Goal: Information Seeking & Learning: Learn about a topic

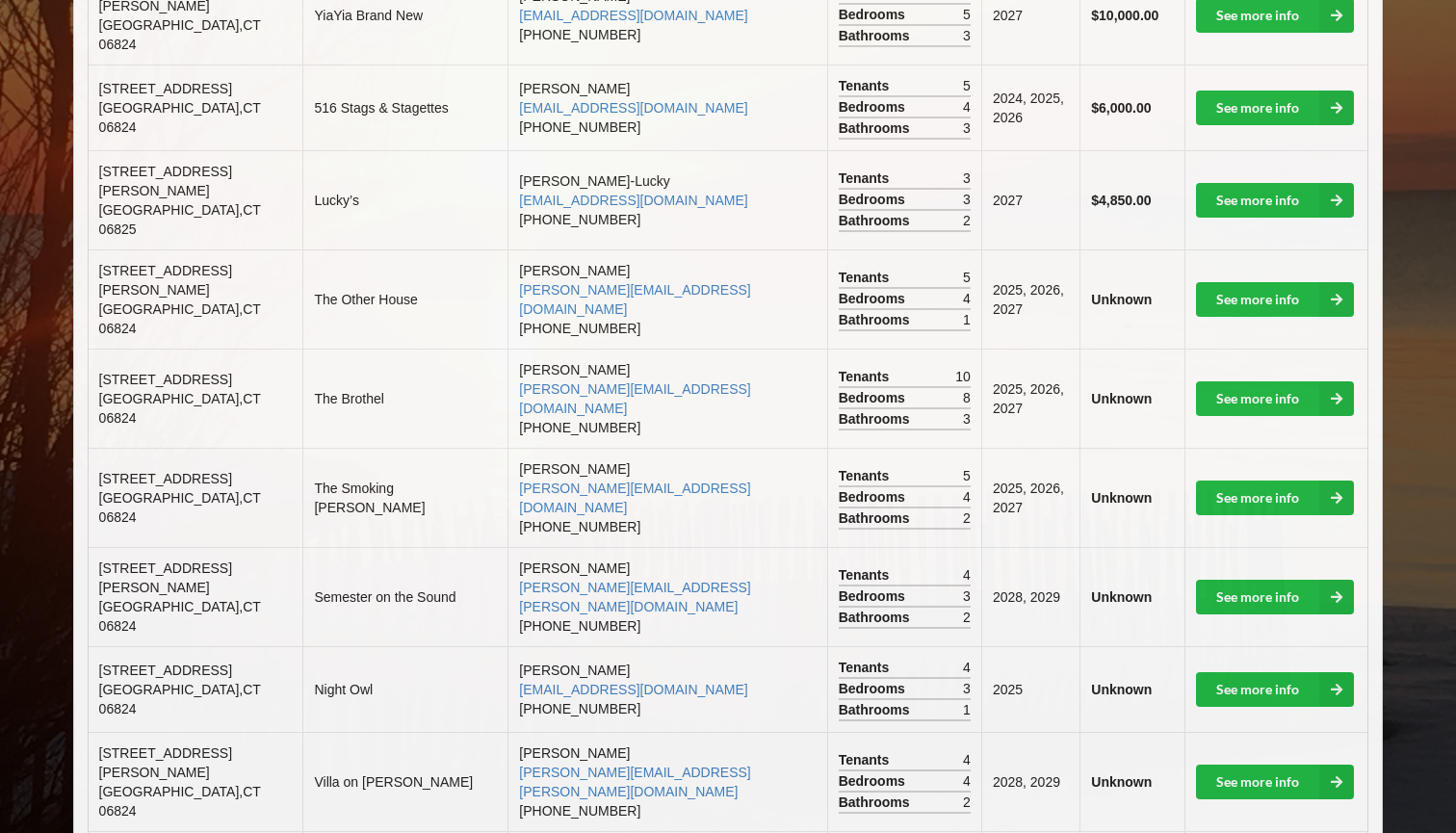
scroll to position [618, 0]
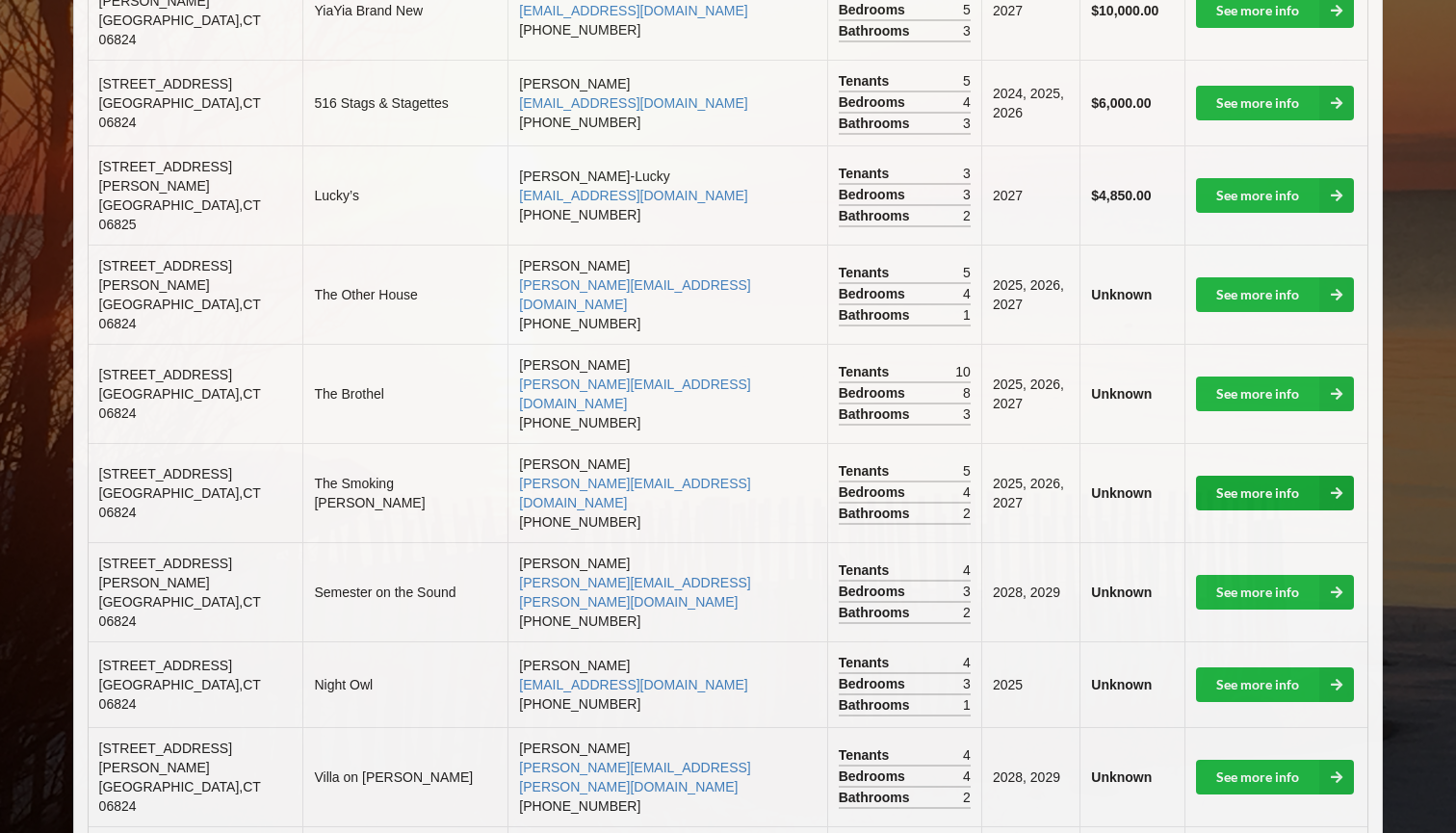
click at [1256, 476] on link "See more info" at bounding box center [1274, 493] width 158 height 35
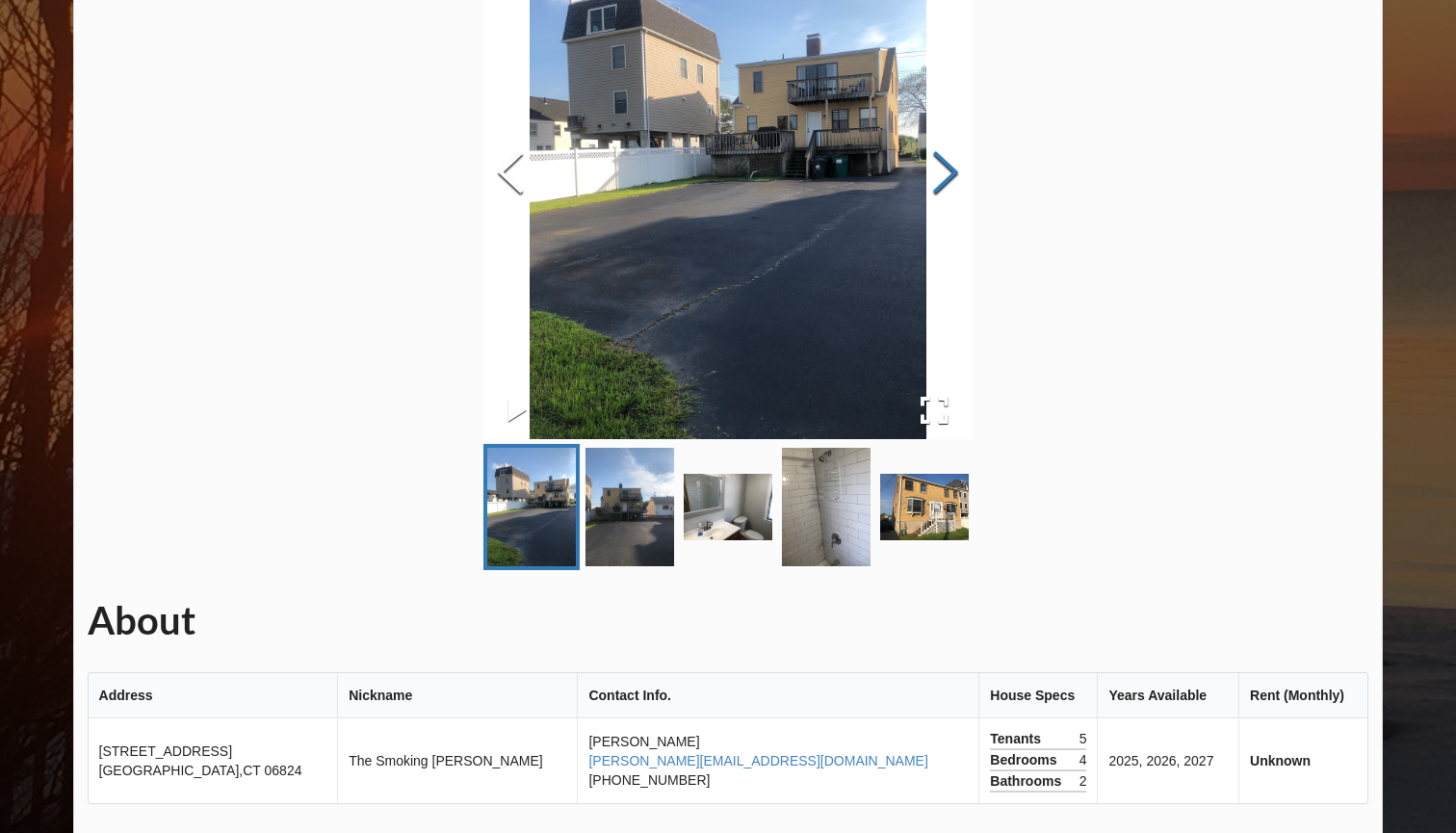
click at [973, 174] on button "Next Slide" at bounding box center [945, 175] width 54 height 175
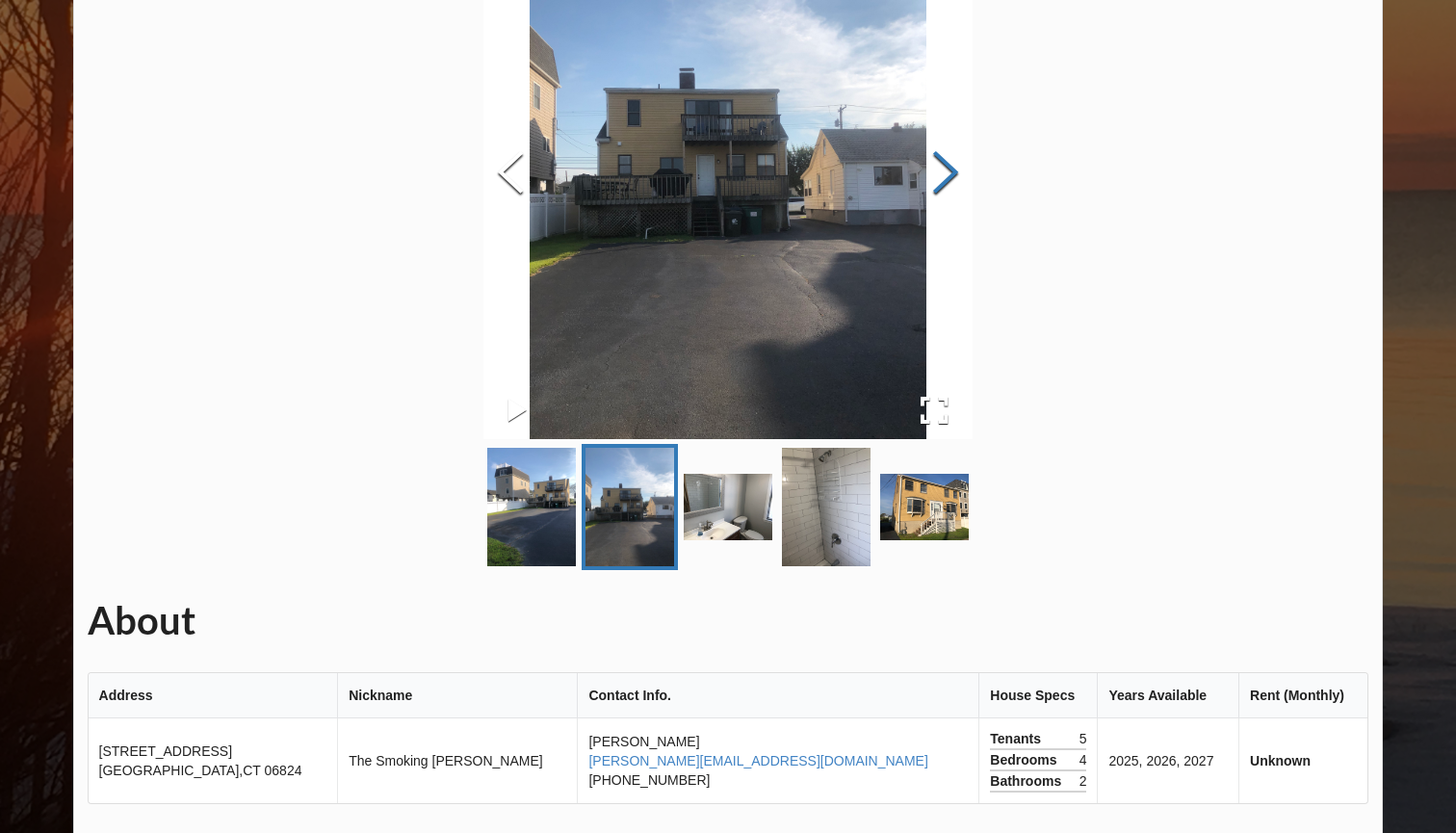
click at [973, 174] on button "Next Slide" at bounding box center [945, 175] width 54 height 175
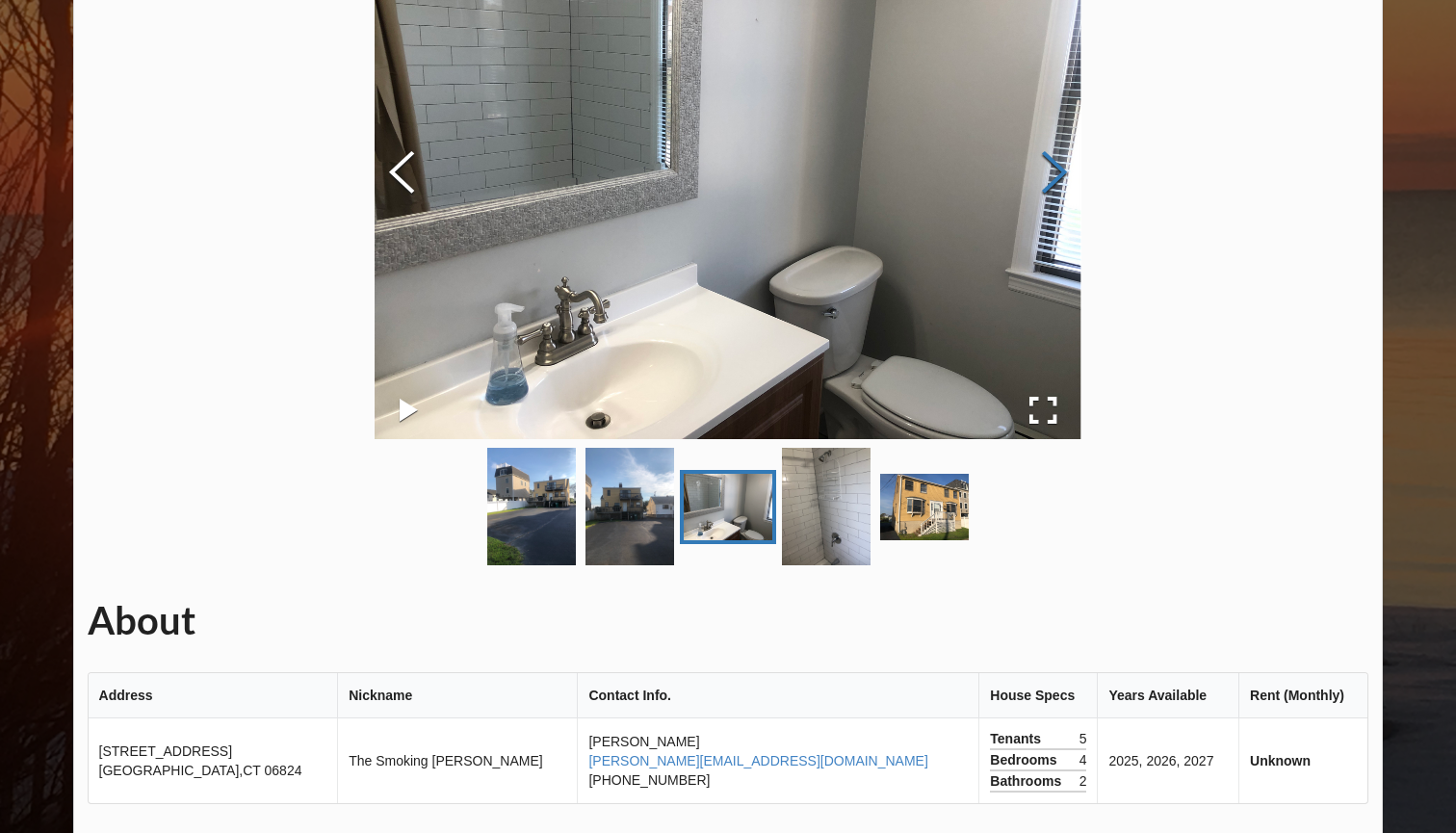
click at [1081, 174] on button "Next Slide" at bounding box center [1054, 175] width 54 height 175
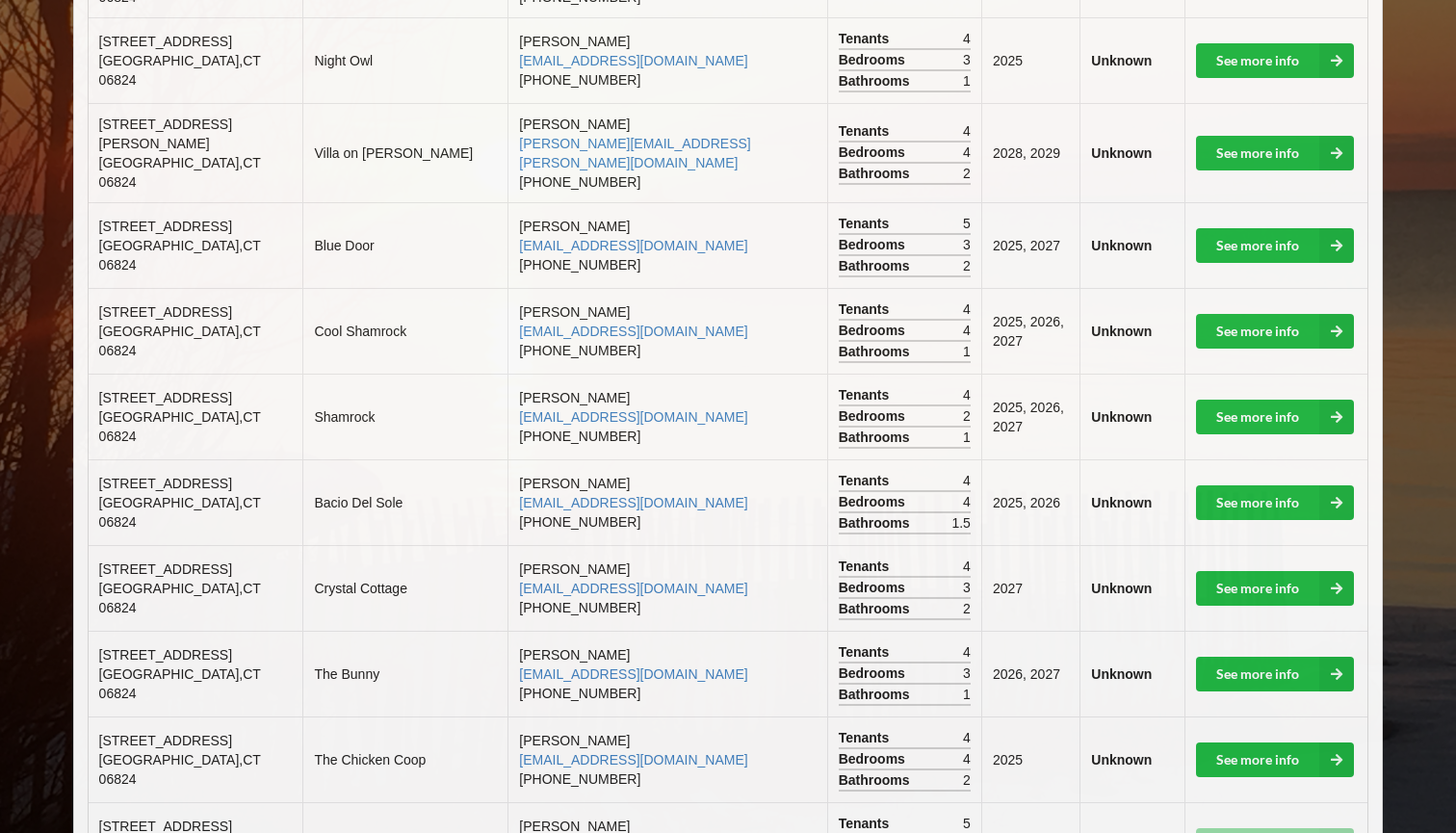
scroll to position [1253, 0]
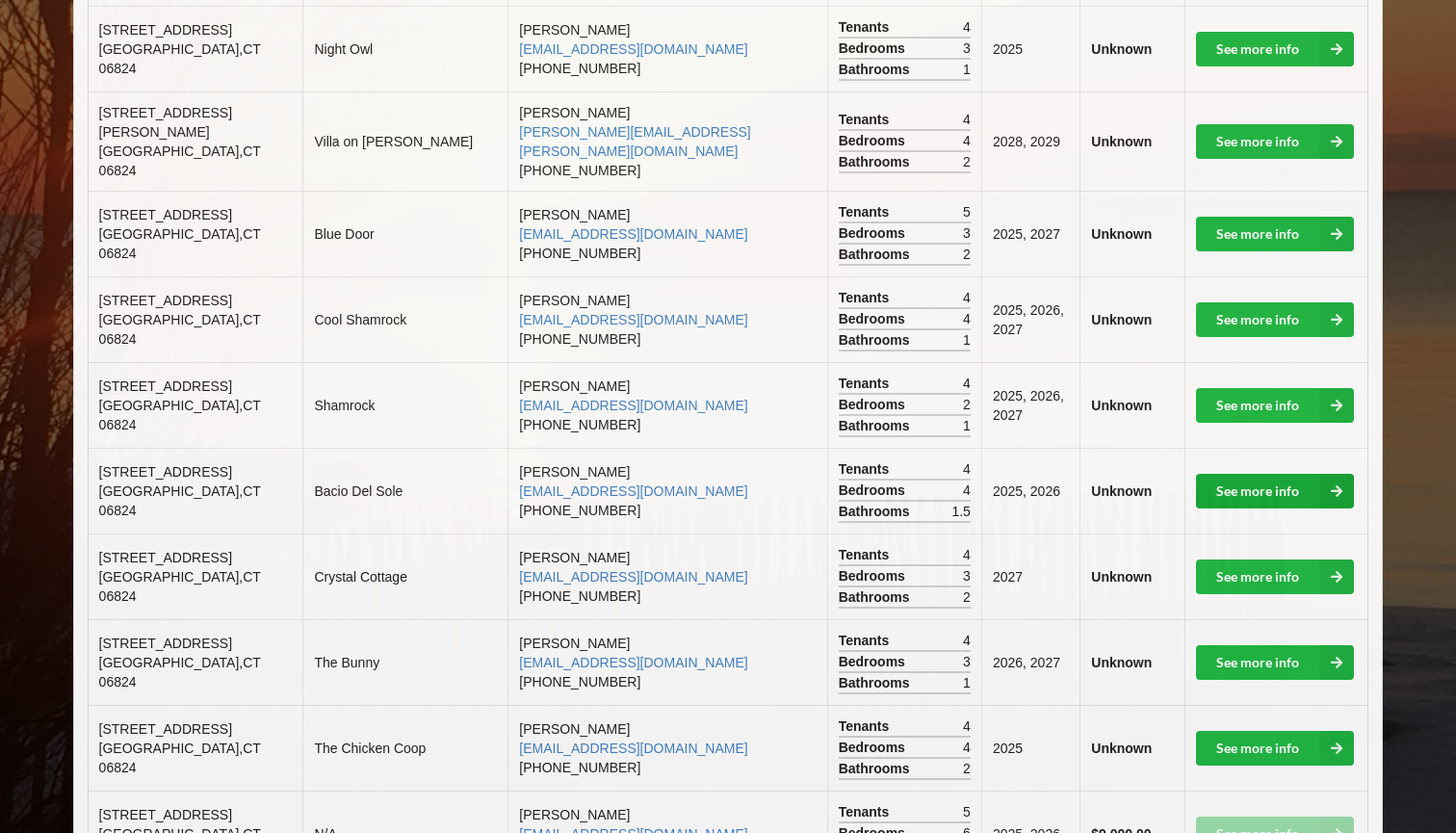
click at [1219, 474] on link "See more info" at bounding box center [1274, 491] width 158 height 35
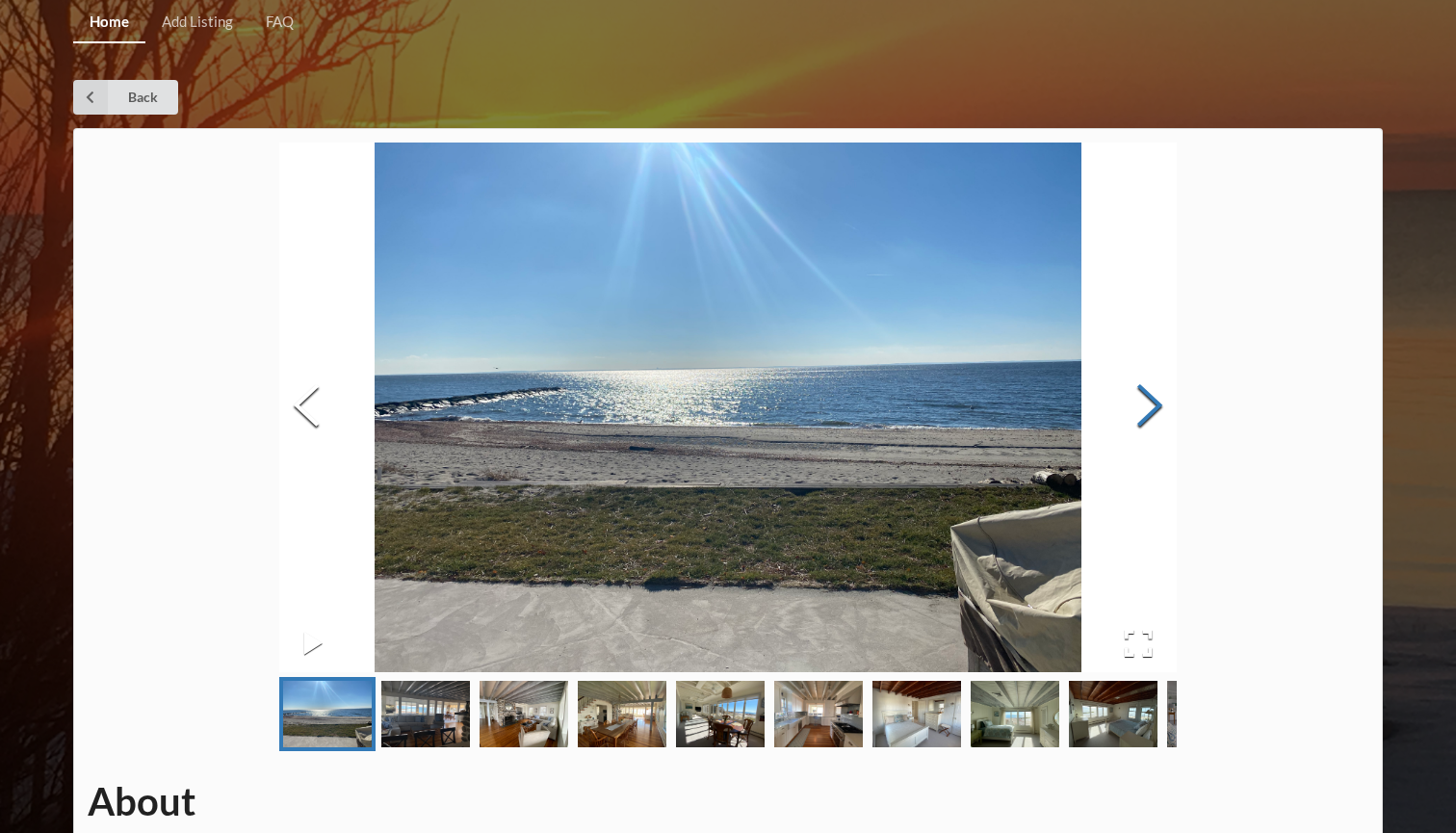
click at [1153, 390] on button "Next Slide" at bounding box center [1150, 408] width 54 height 175
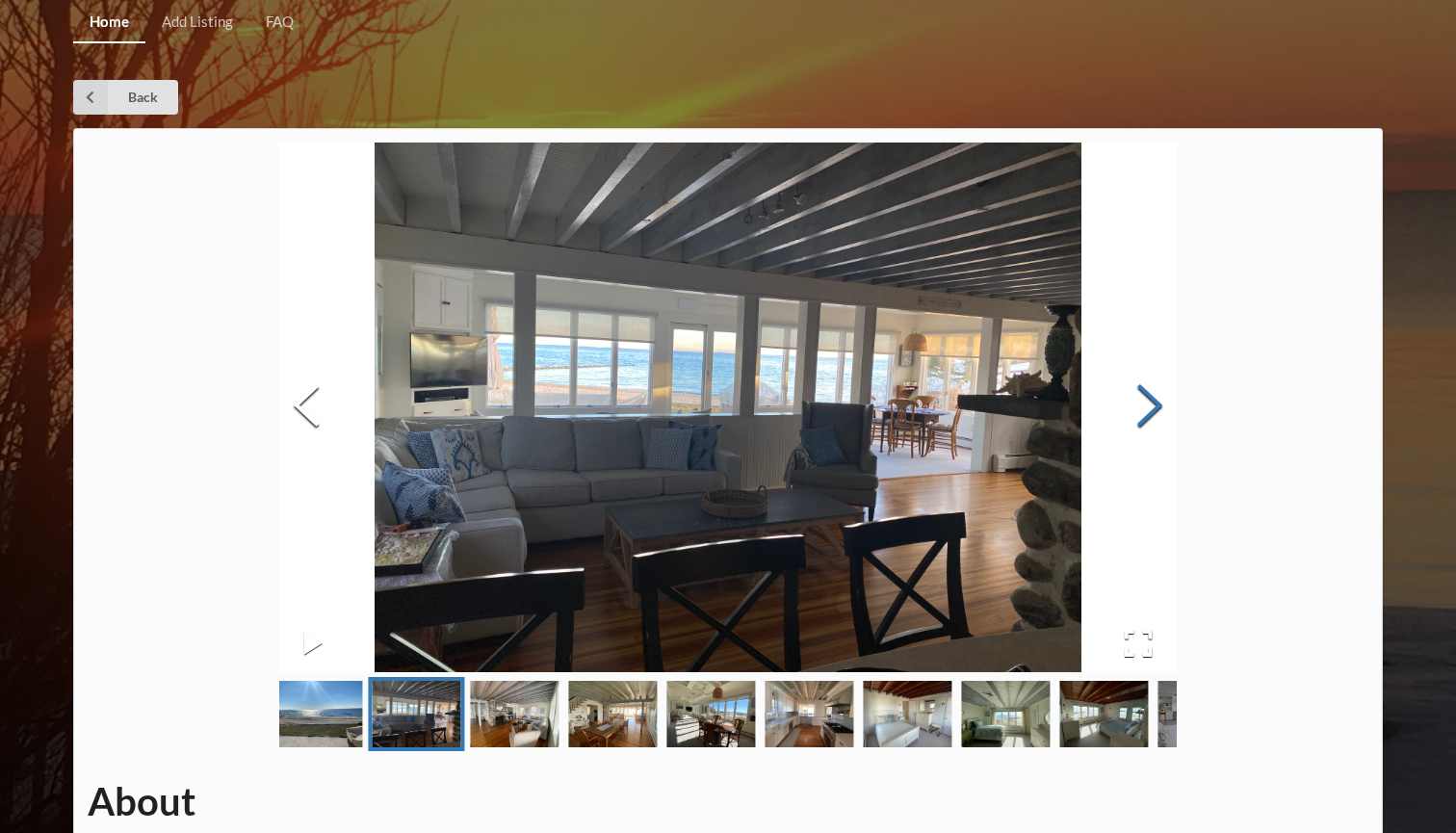
click at [1153, 390] on button "Next Slide" at bounding box center [1150, 408] width 54 height 175
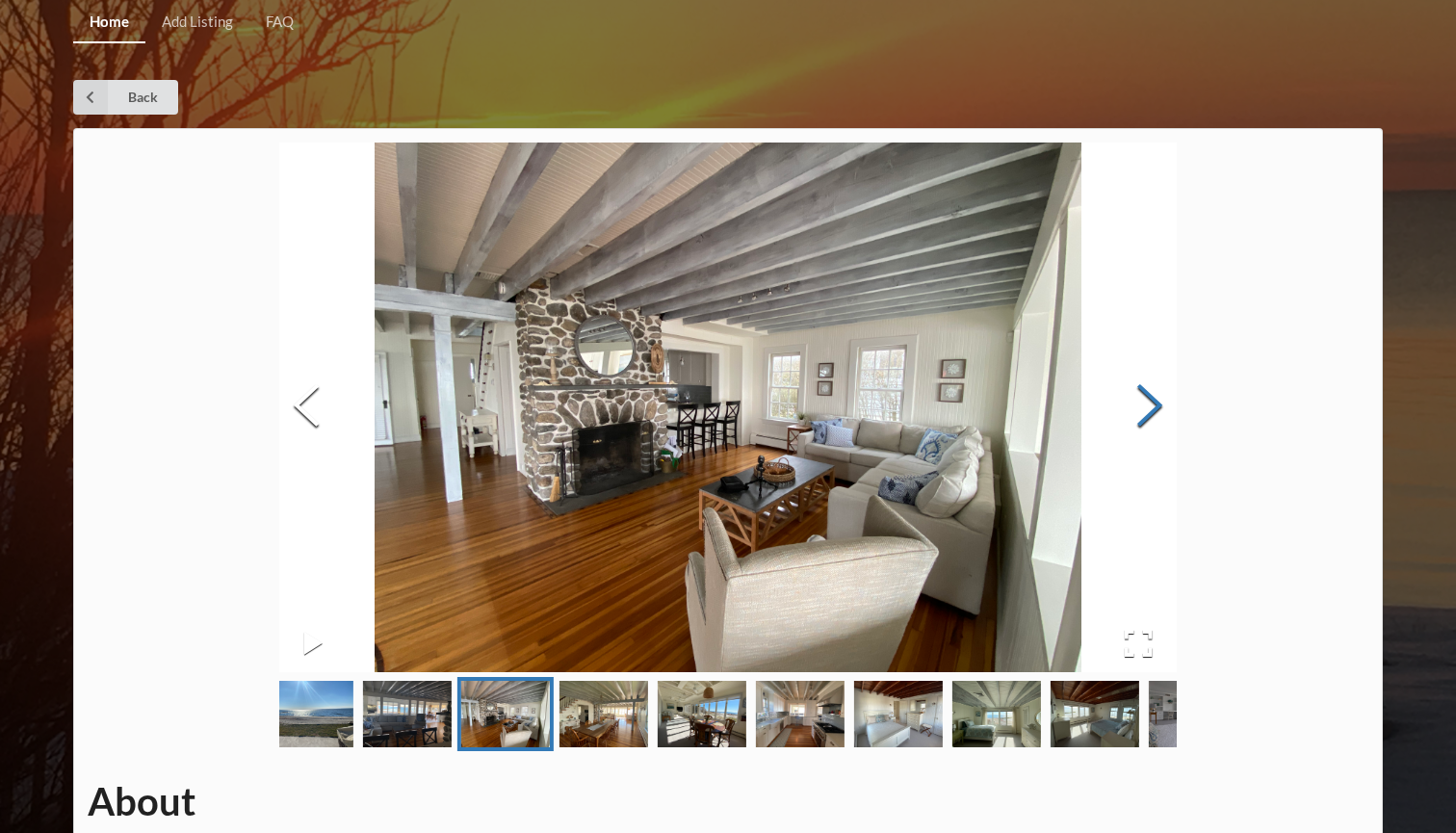
click at [1153, 391] on button "Next Slide" at bounding box center [1150, 408] width 54 height 175
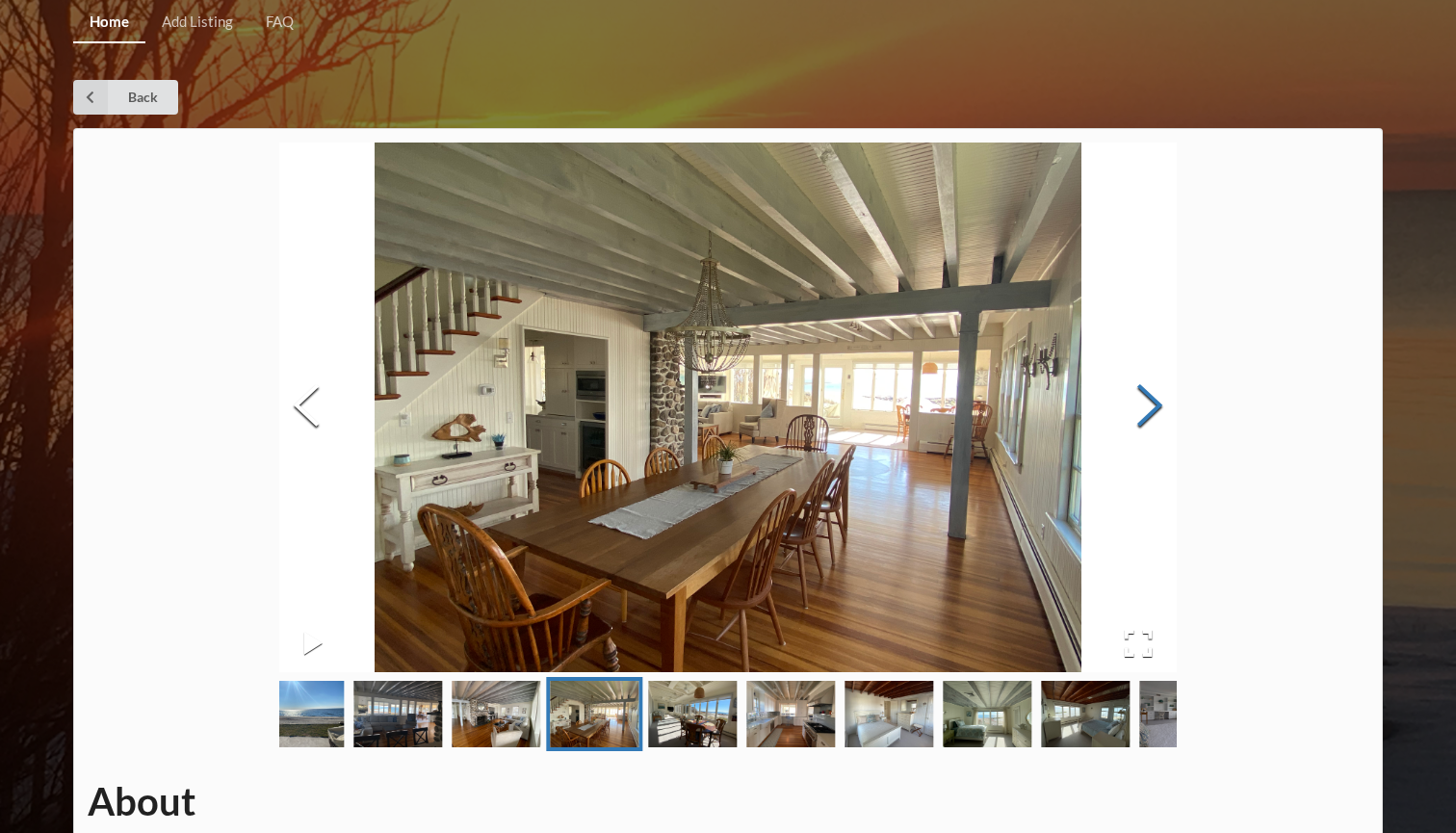
click at [1153, 391] on button "Next Slide" at bounding box center [1150, 408] width 54 height 175
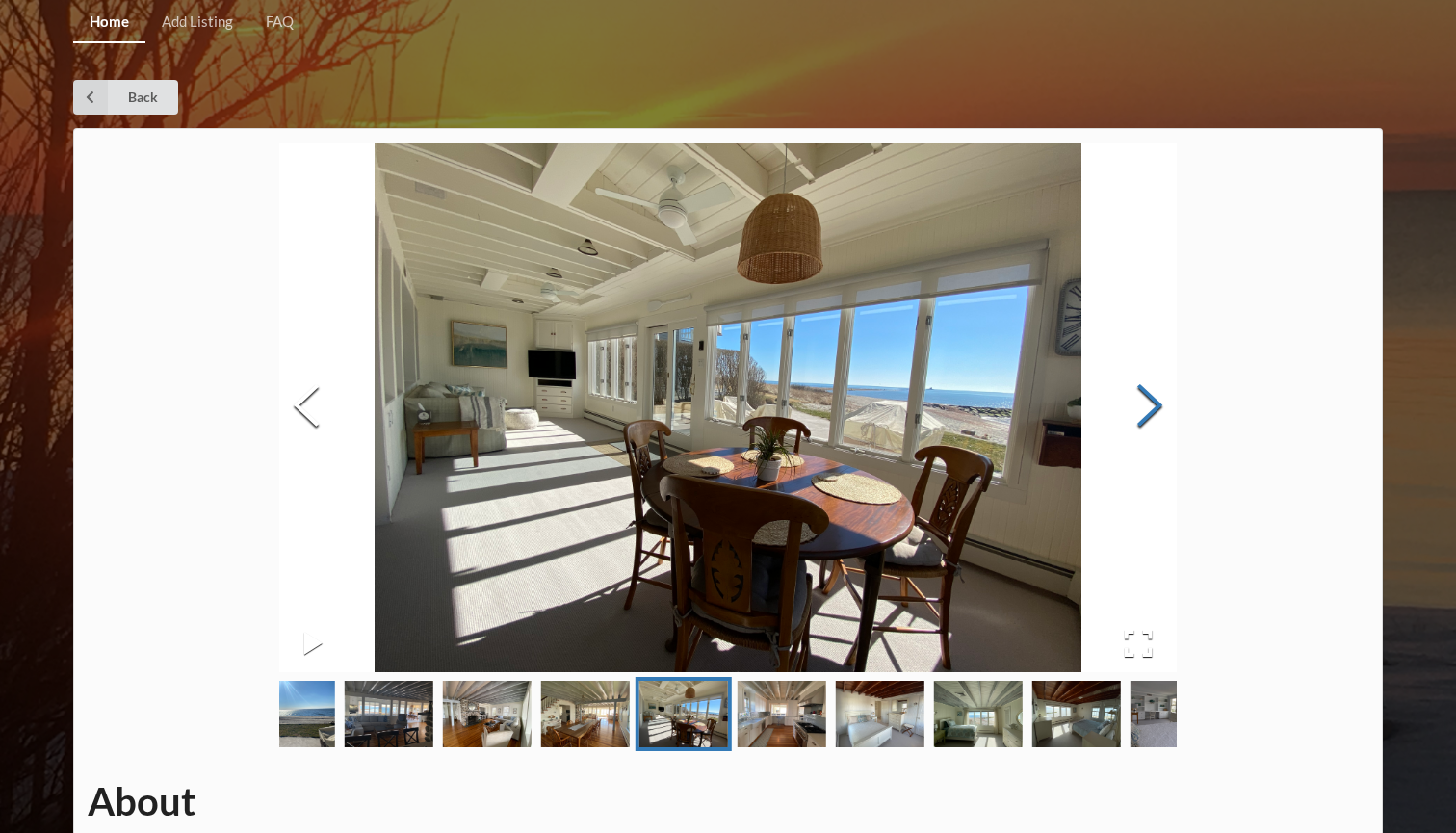
click at [1153, 391] on button "Next Slide" at bounding box center [1150, 408] width 54 height 175
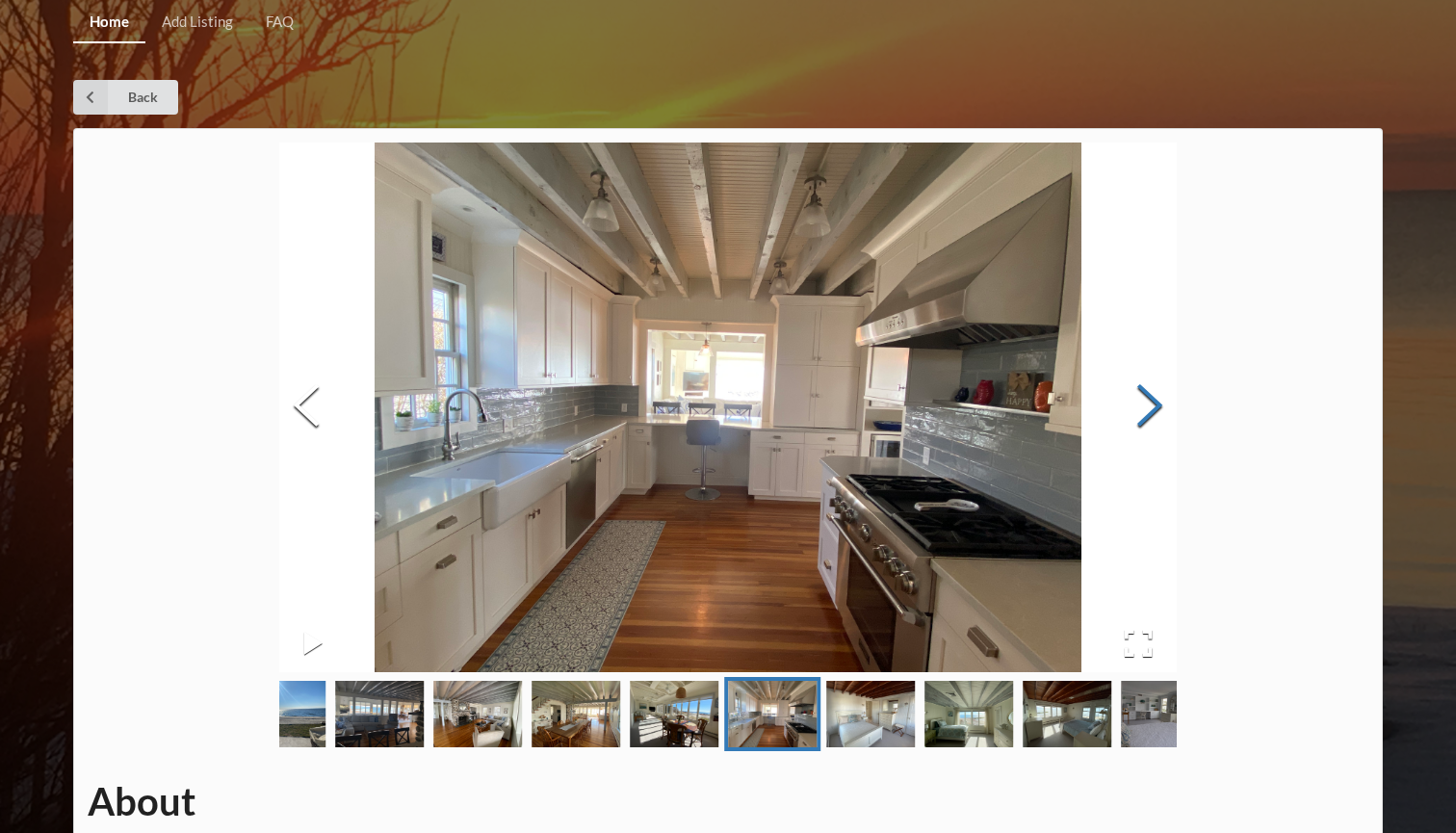
click at [1153, 391] on button "Next Slide" at bounding box center [1150, 408] width 54 height 175
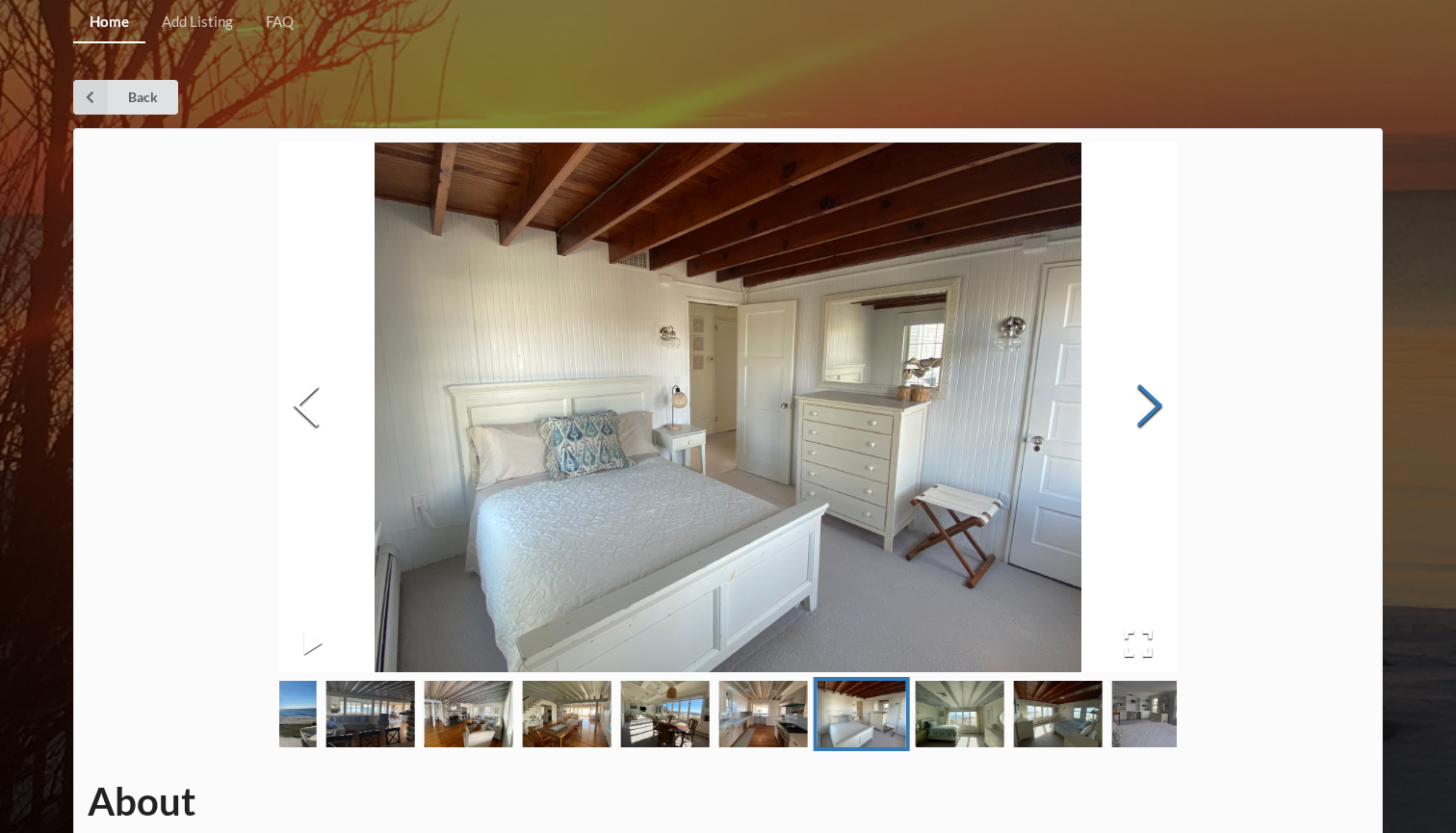
click at [1153, 391] on button "Next Slide" at bounding box center [1150, 408] width 54 height 175
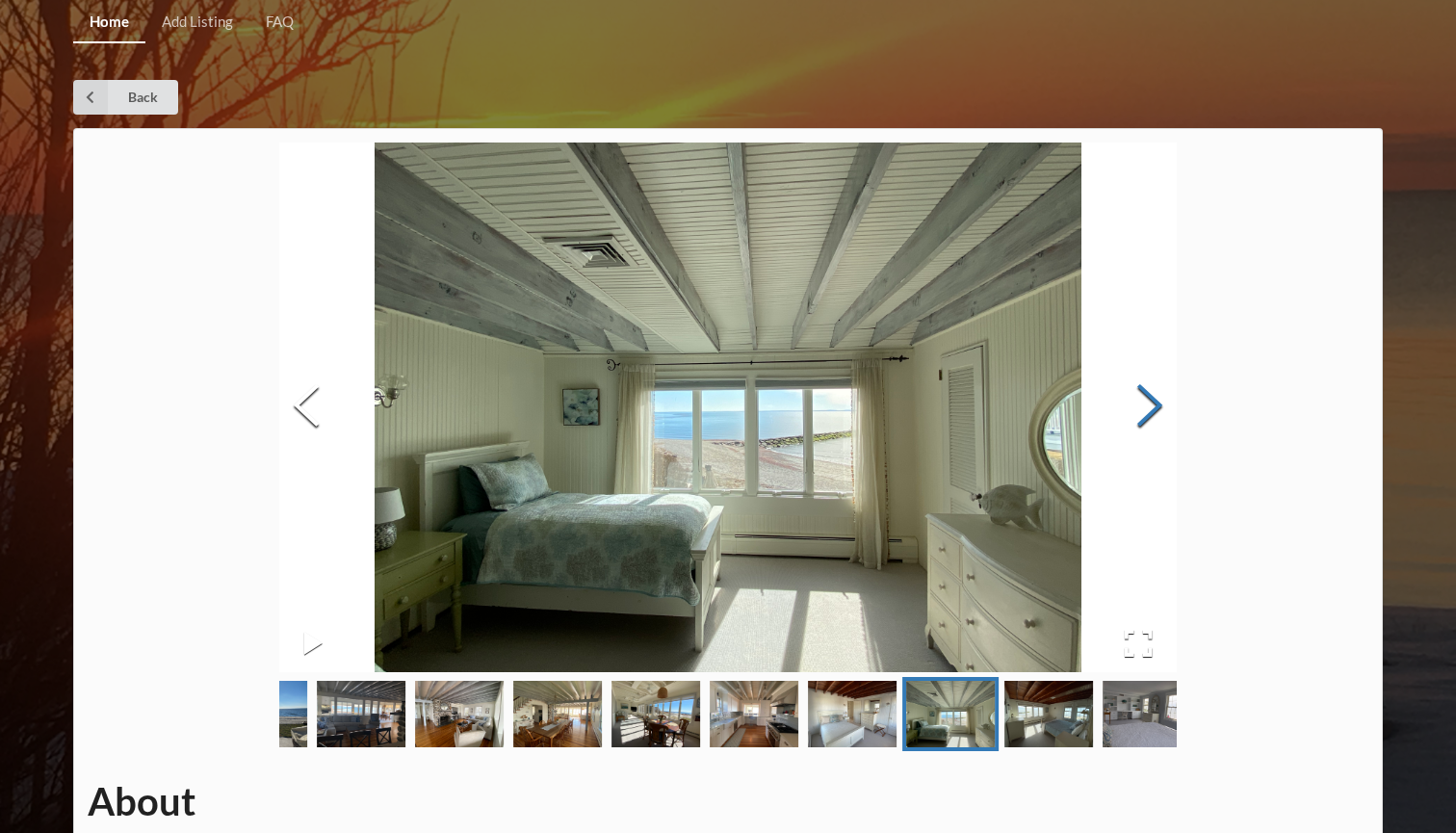
click at [1153, 391] on button "Next Slide" at bounding box center [1150, 408] width 54 height 175
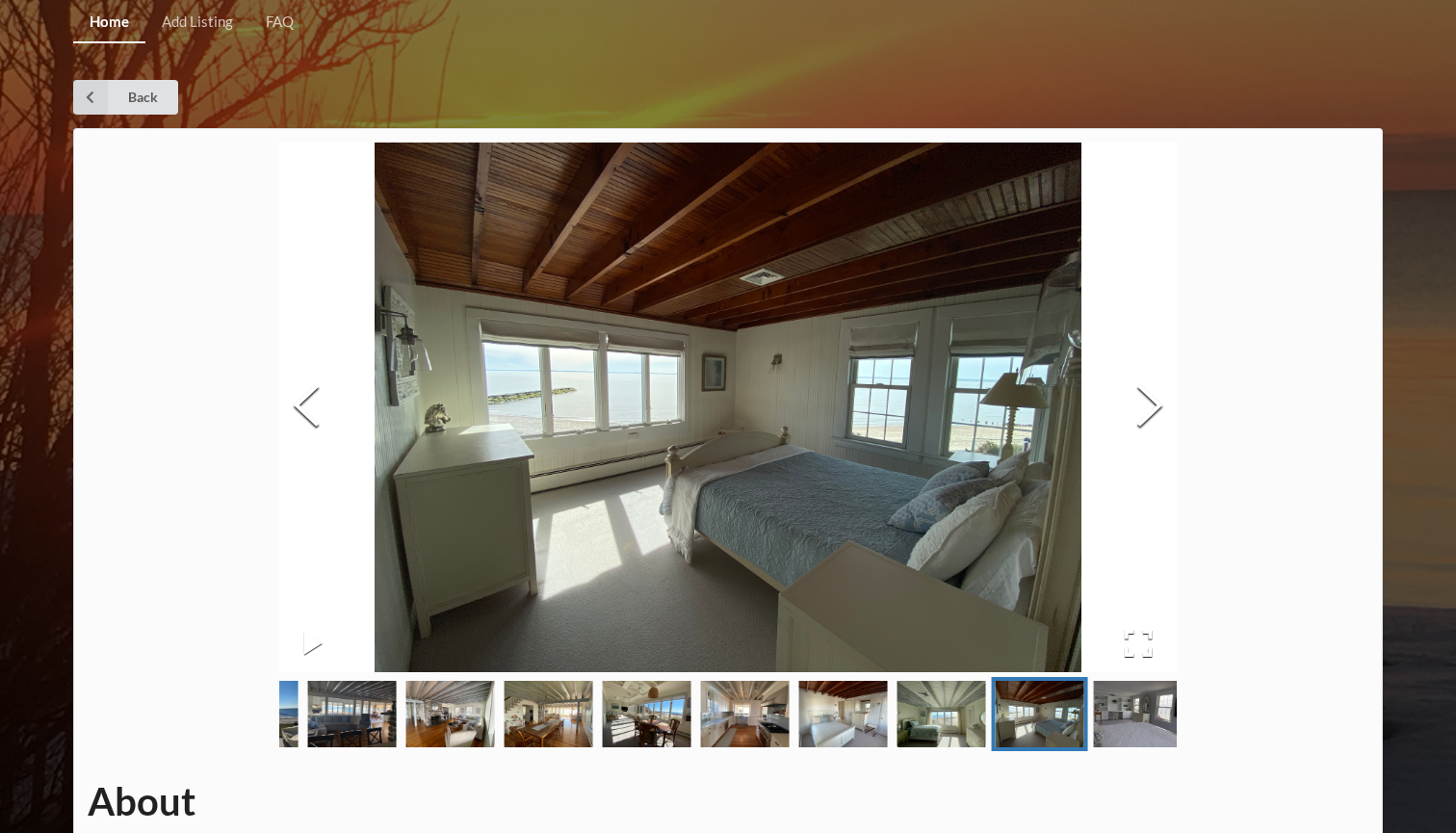
click at [1306, 403] on div "About Address Nickname Contact Info. House Specs Years Available Rent (Monthly)…" at bounding box center [728, 651] width 1310 height 1045
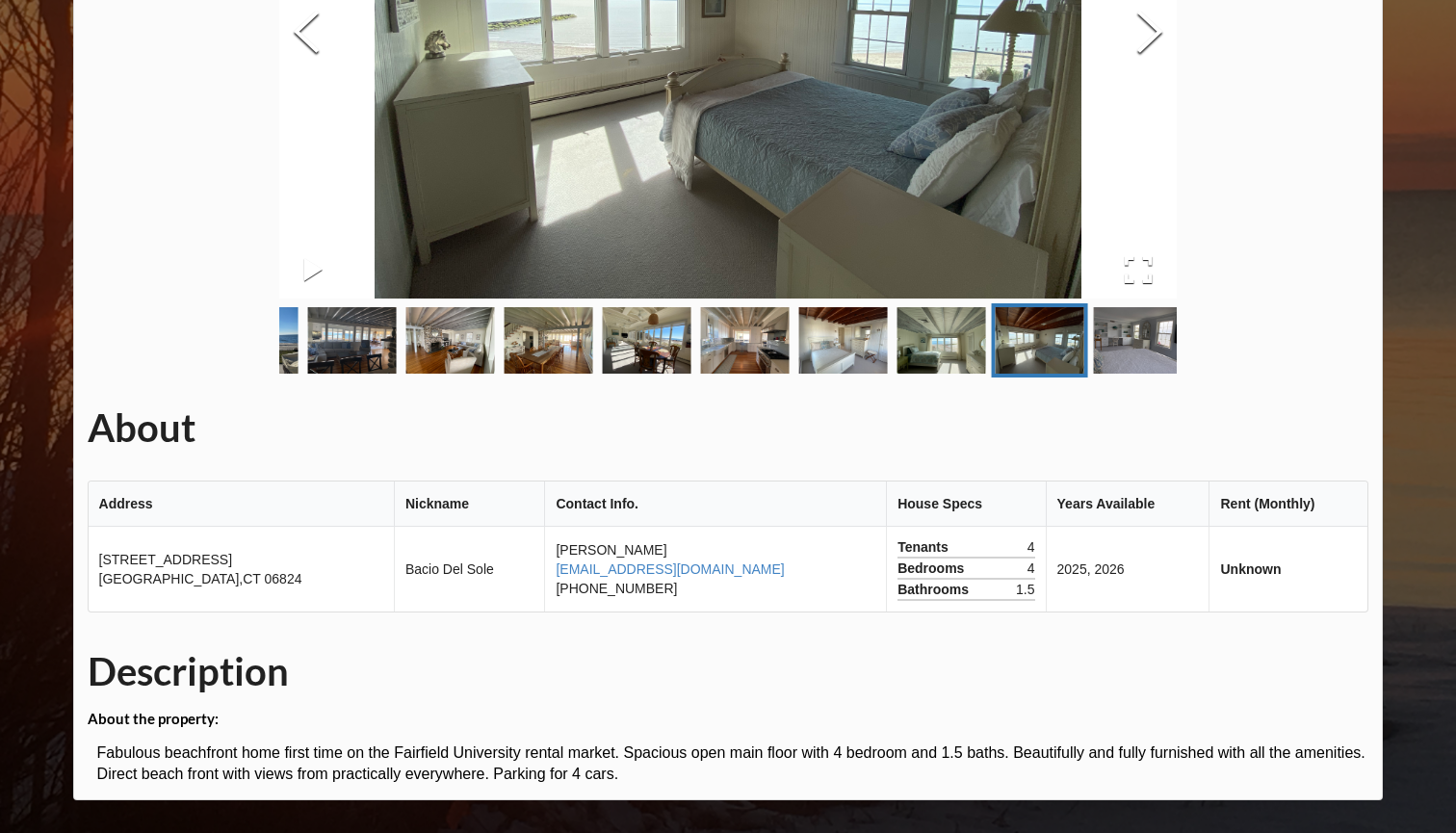
scroll to position [373, 0]
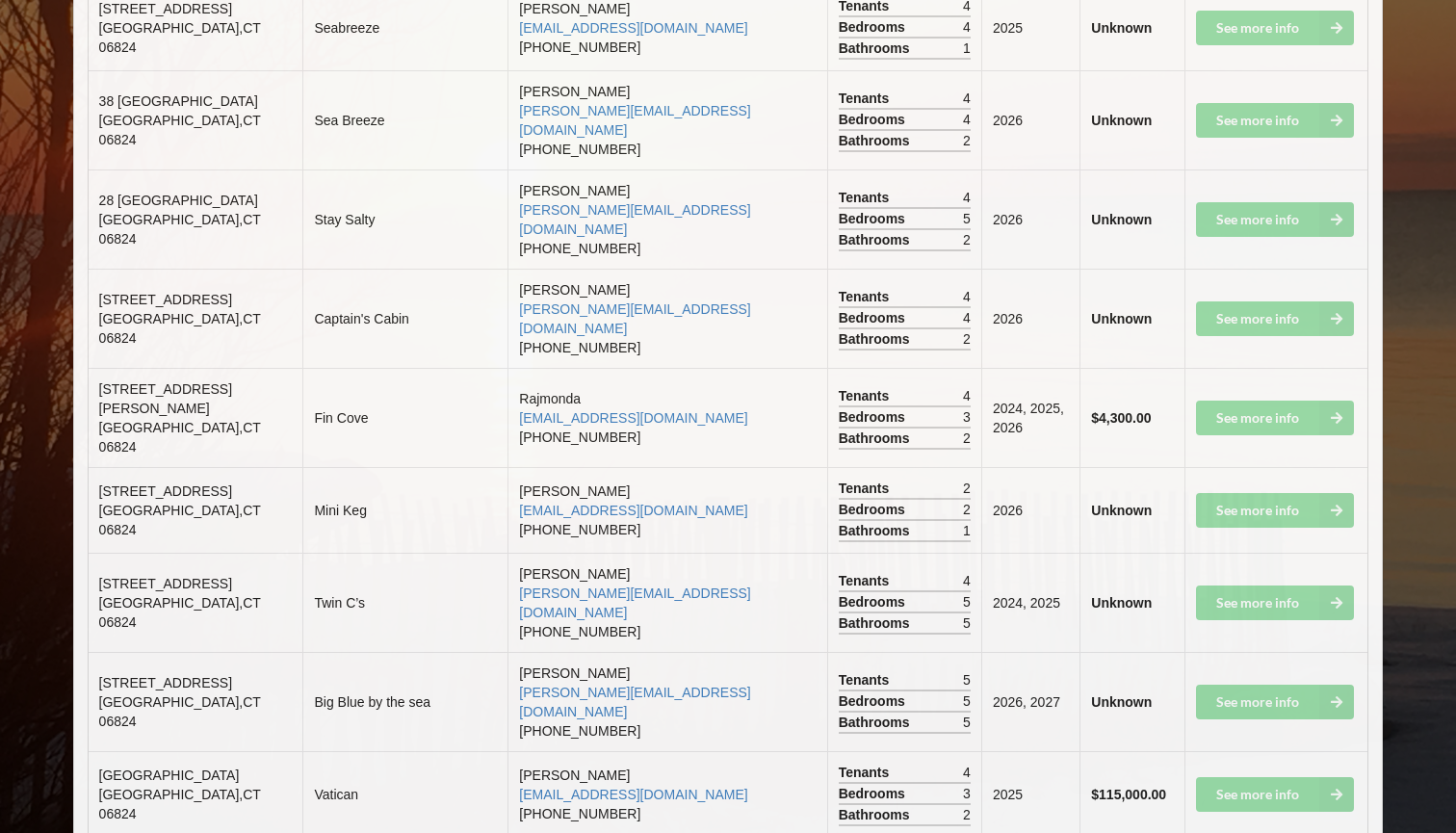
scroll to position [3797, 0]
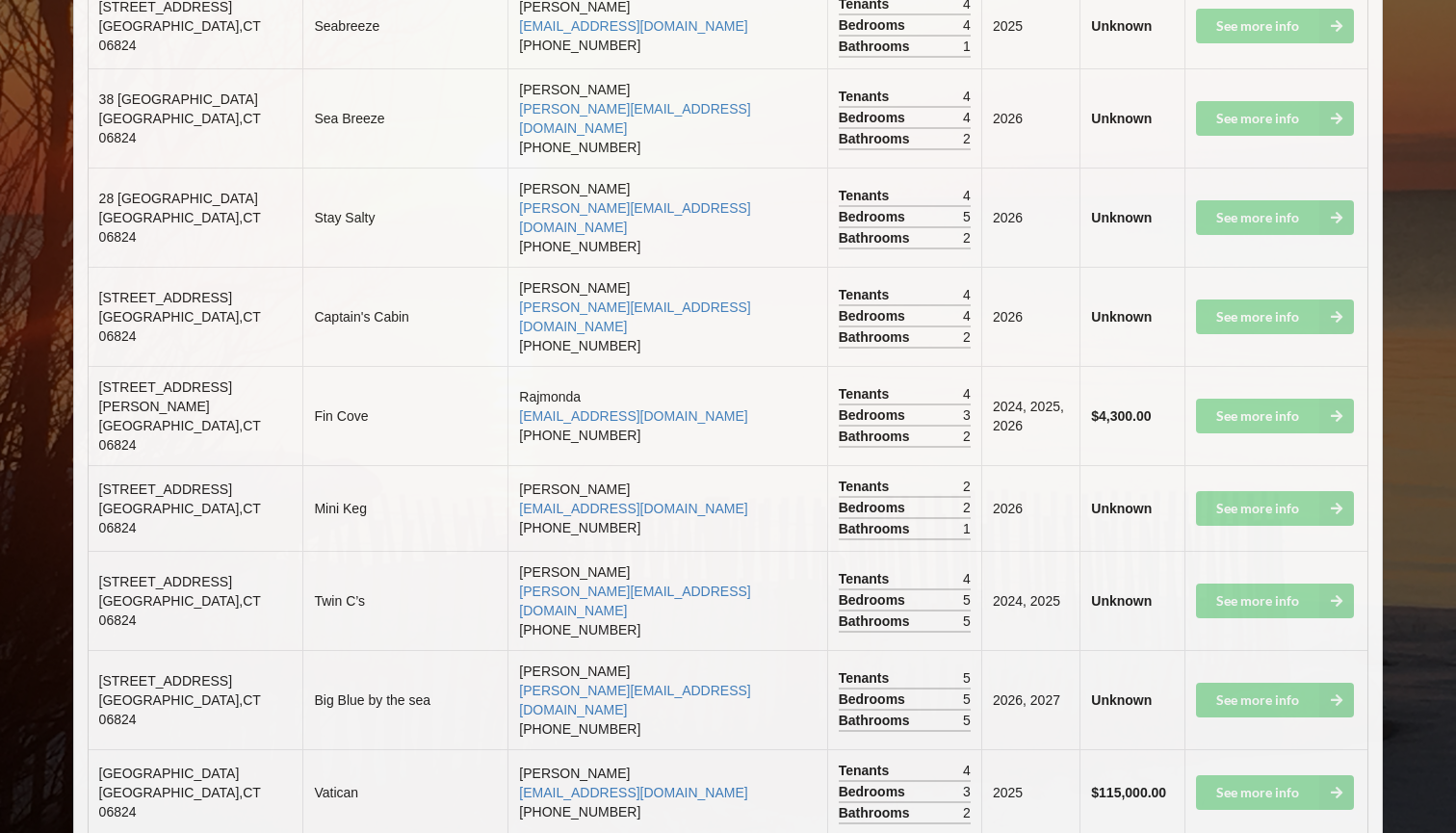
click at [117, 673] on span "[STREET_ADDRESS]" at bounding box center [166, 681] width 133 height 16
click at [91, 749] on td "781 Fairfield Beach Road Fairfield , CT 06824" at bounding box center [195, 791] width 215 height 85
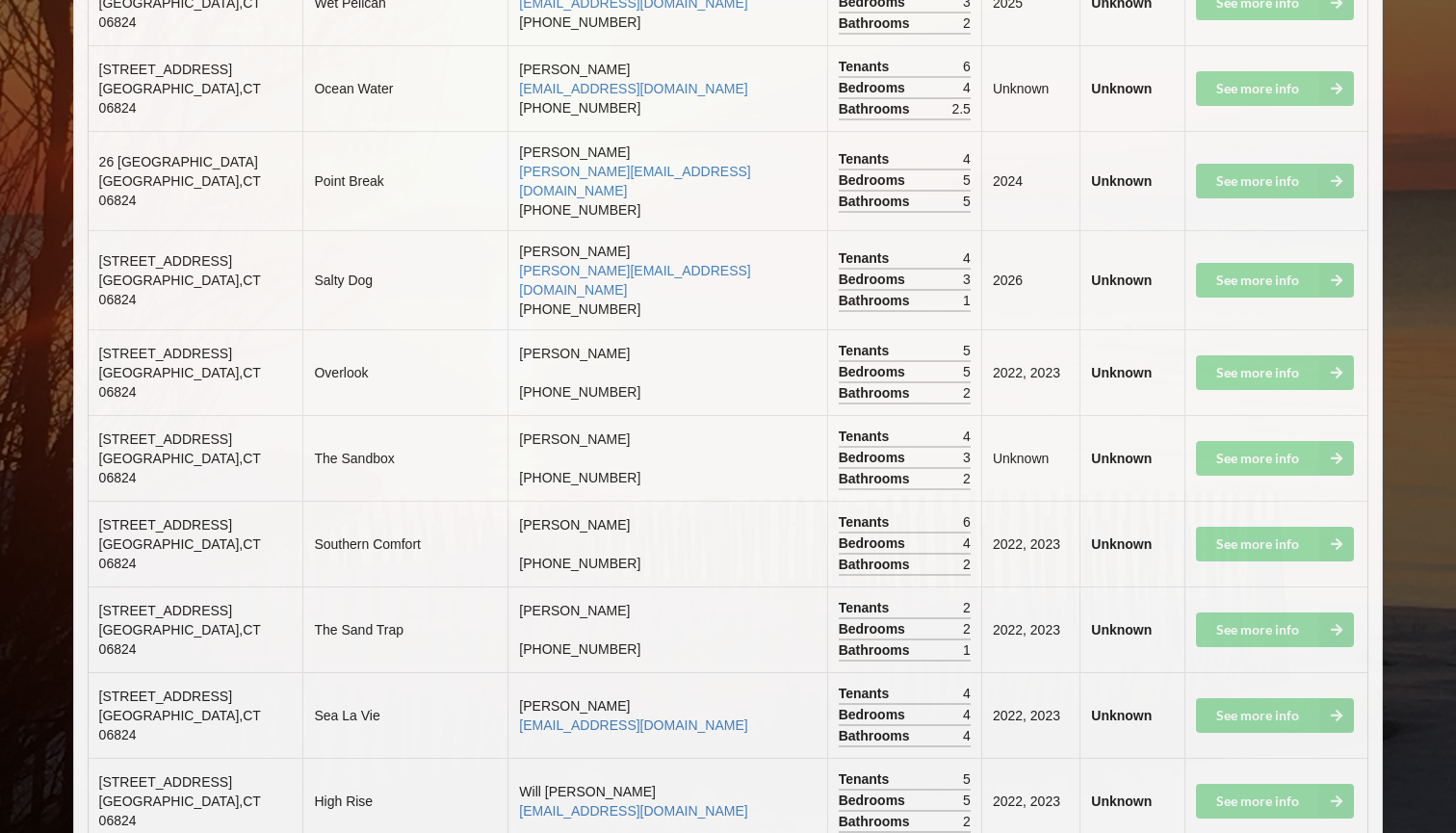
scroll to position [7784, 0]
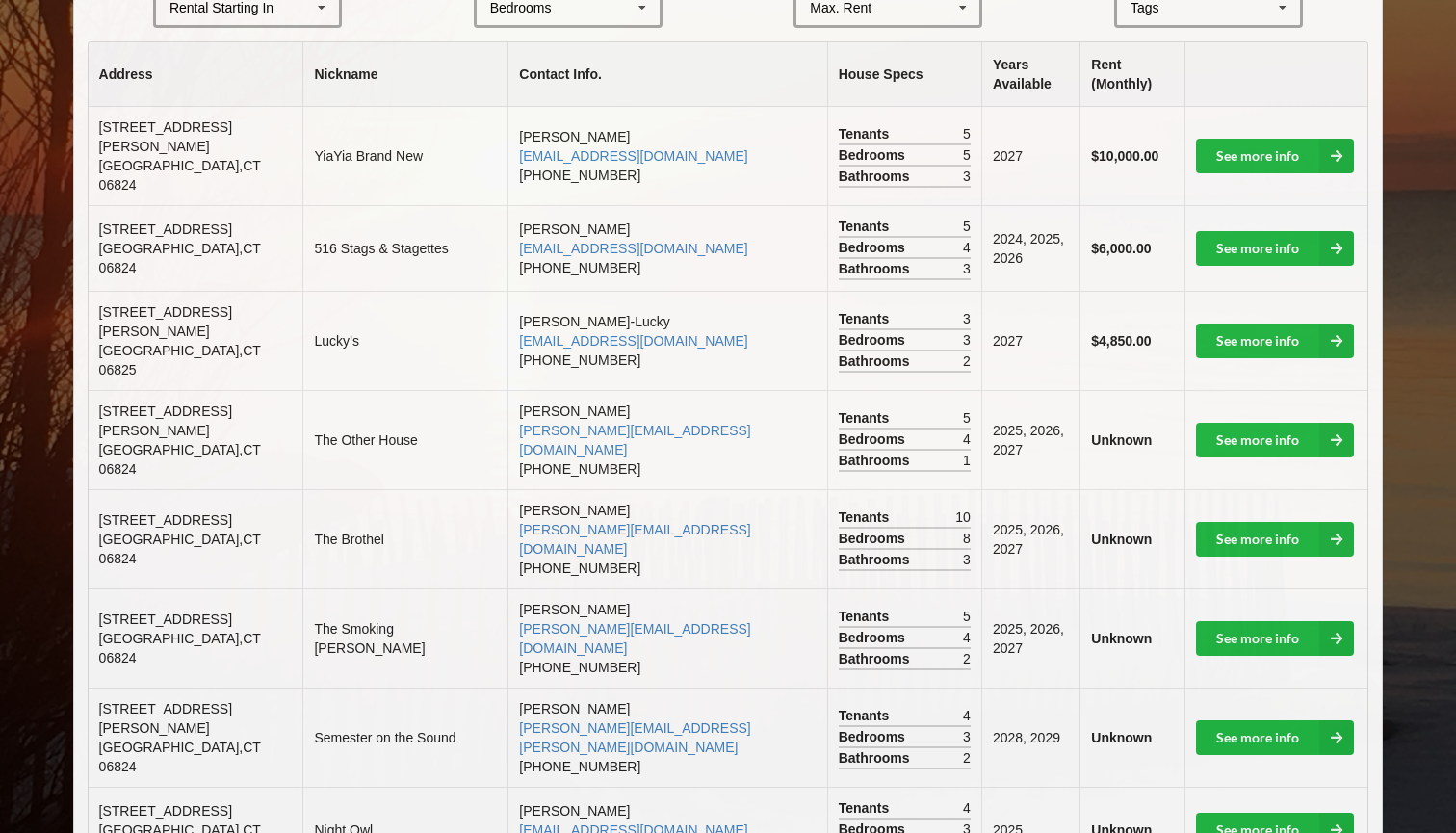
scroll to position [494, 0]
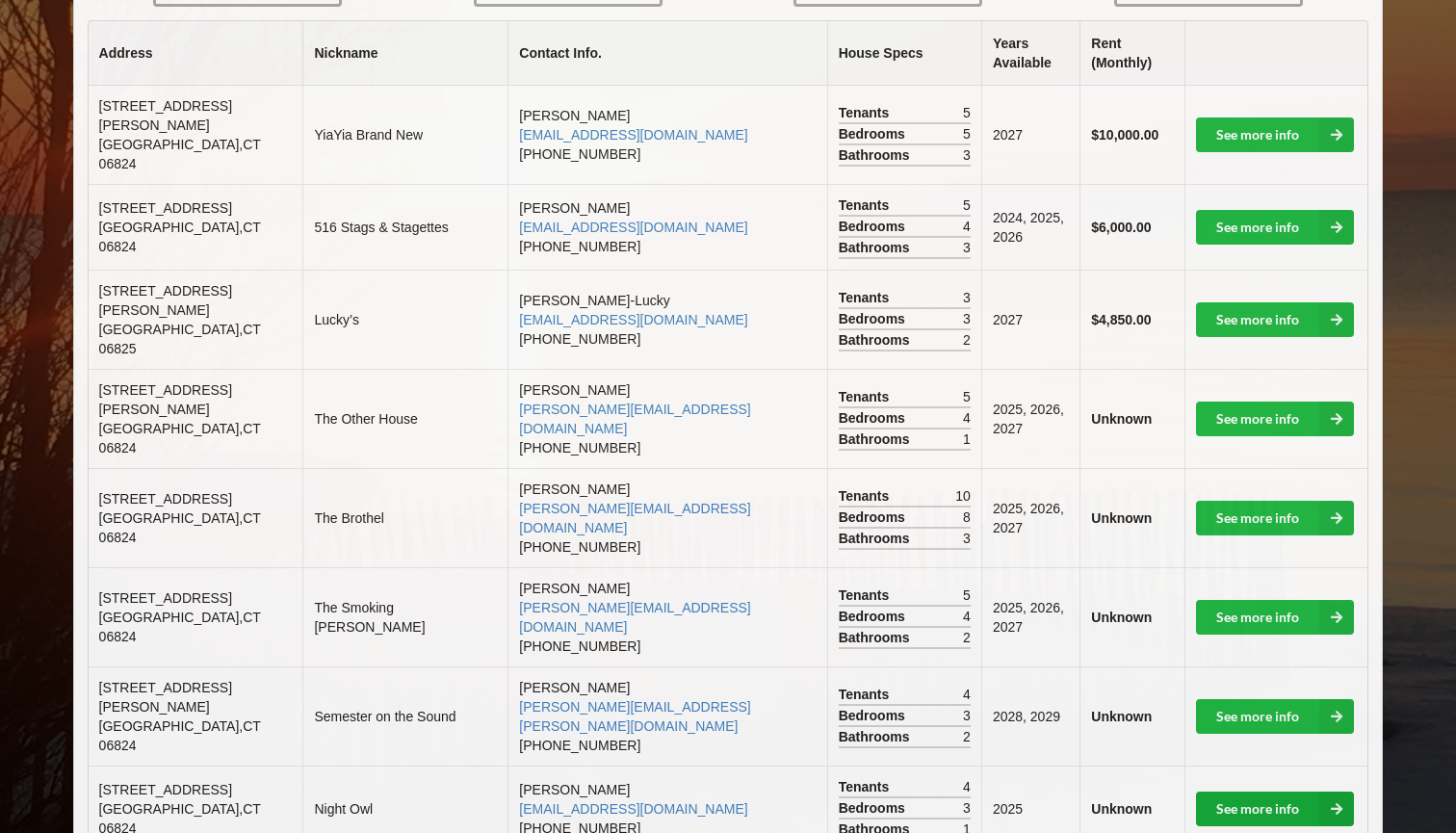
click at [1242, 791] on link "See more info" at bounding box center [1274, 808] width 158 height 35
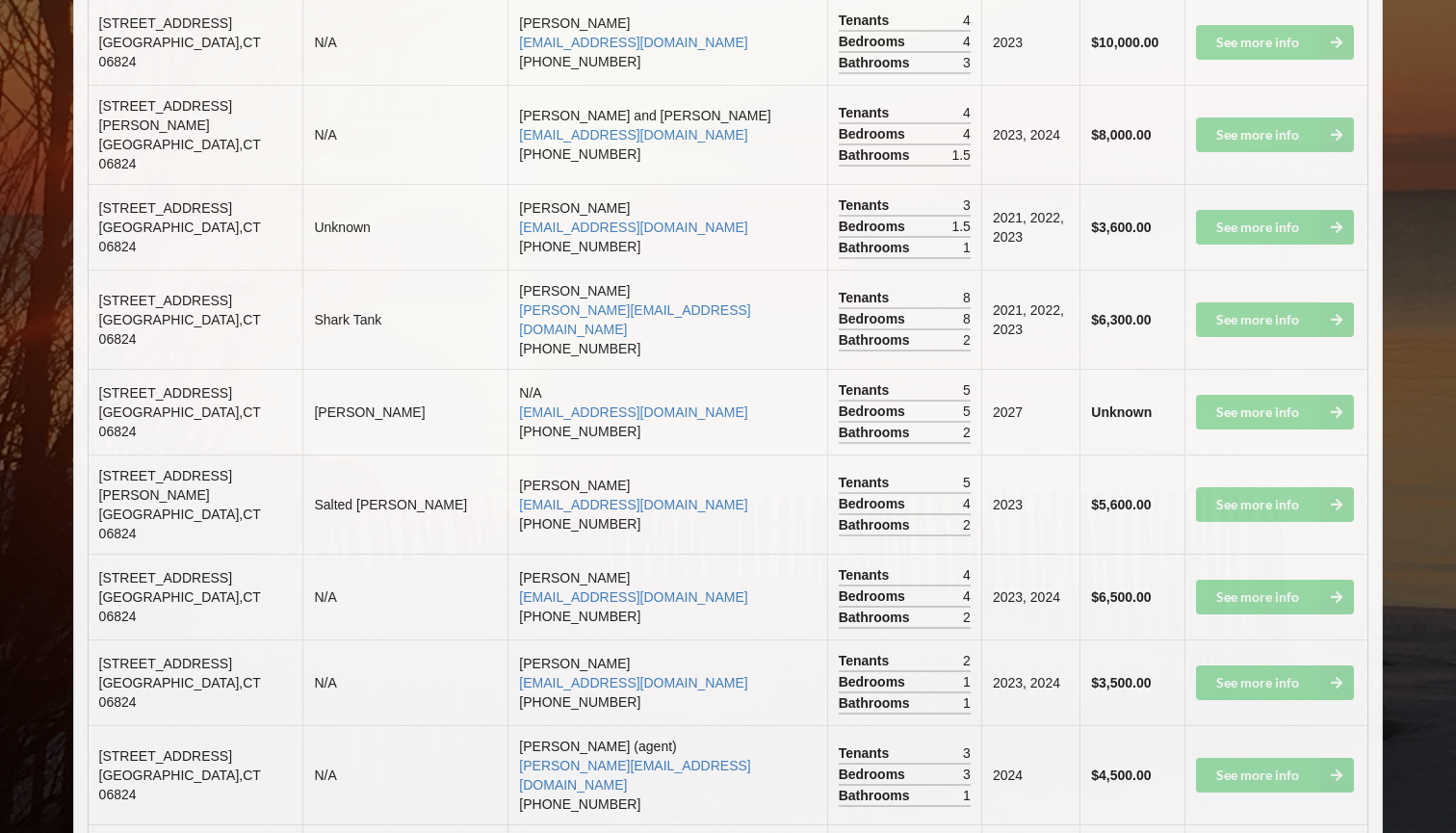
scroll to position [2884, 0]
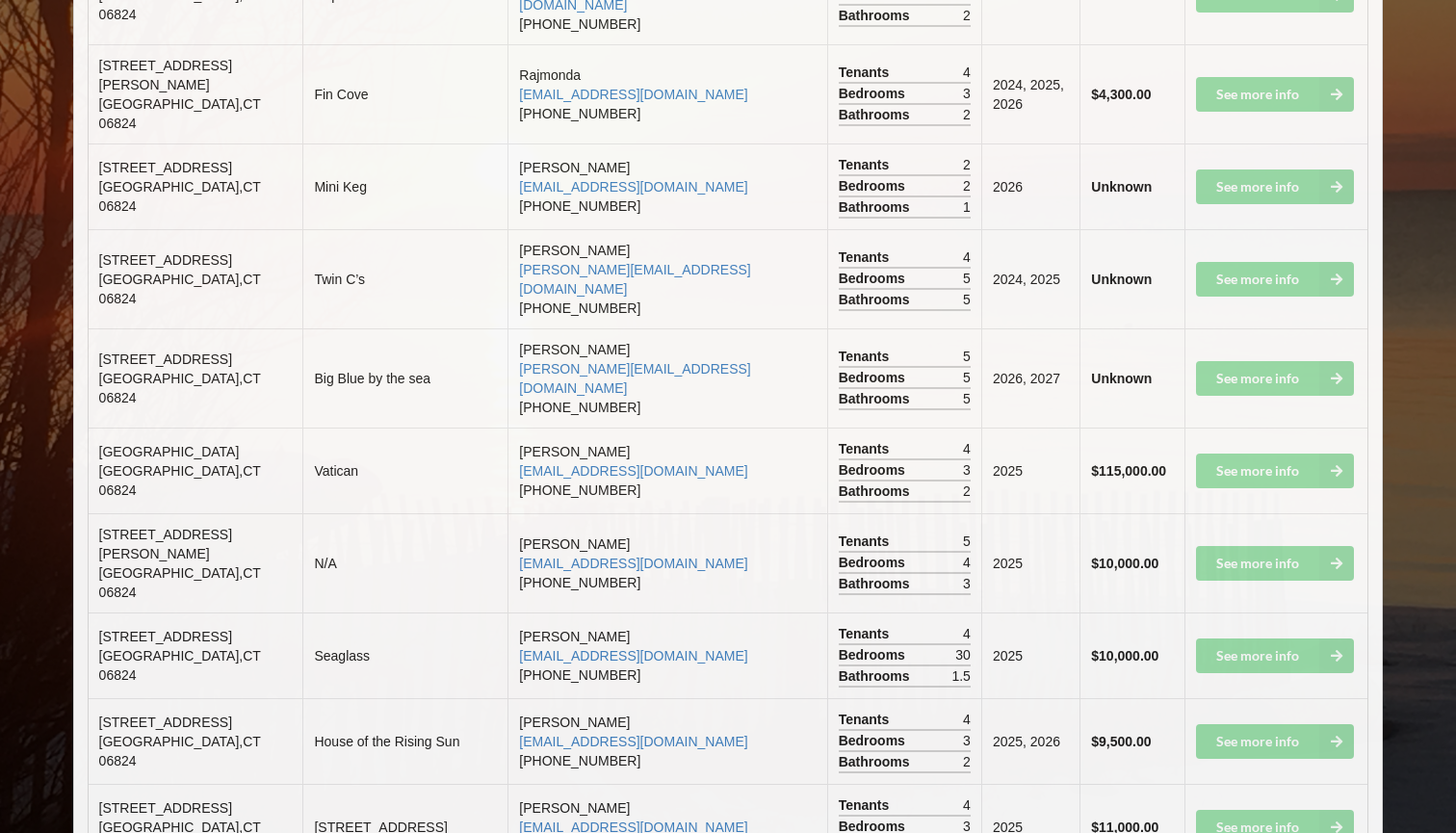
scroll to position [4120, 0]
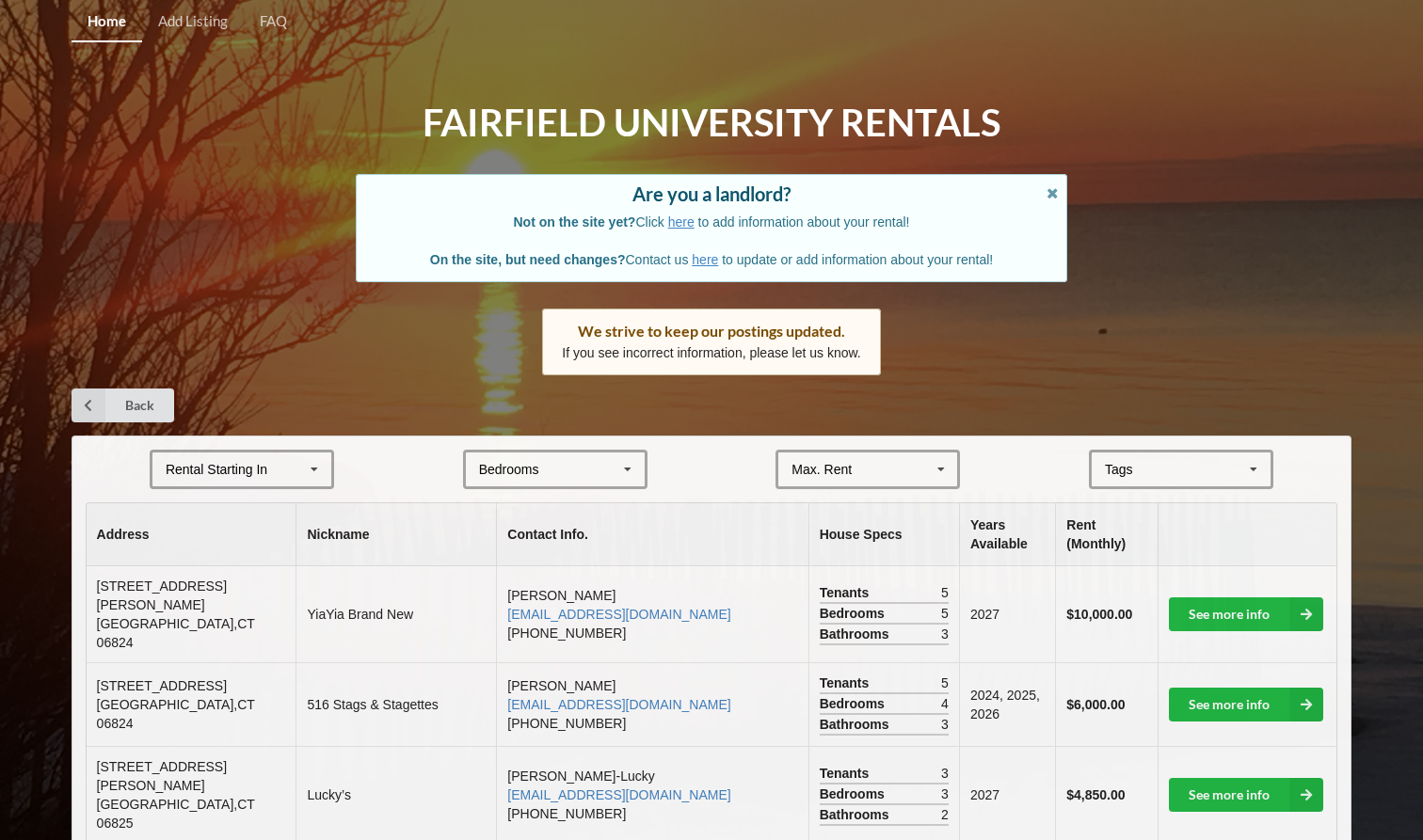
click at [215, 463] on div "Rental Starting In" at bounding box center [216, 470] width 102 height 14
click at [187, 603] on span "2028" at bounding box center [182, 608] width 29 height 16
